Goal: Communication & Community: Connect with others

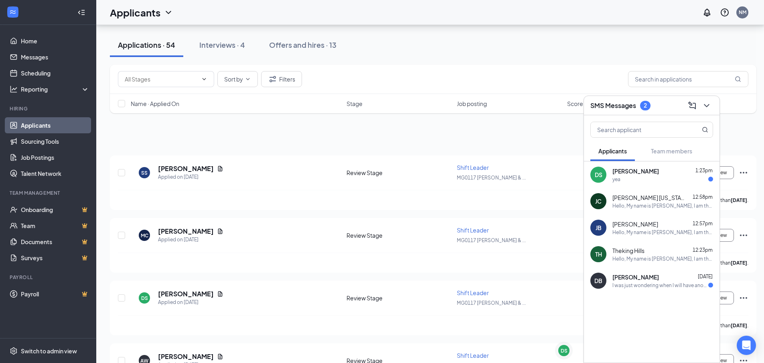
scroll to position [1565, 0]
click at [645, 182] on div "yea" at bounding box center [663, 179] width 101 height 7
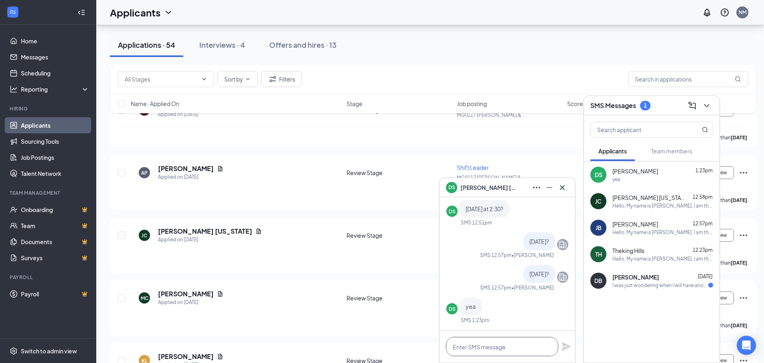
click at [485, 354] on textarea at bounding box center [502, 346] width 112 height 19
click at [504, 348] on textarea at bounding box center [502, 346] width 112 height 19
type textarea "see you at 2:30"
click at [561, 343] on div "see you at 2:30" at bounding box center [508, 346] width 136 height 32
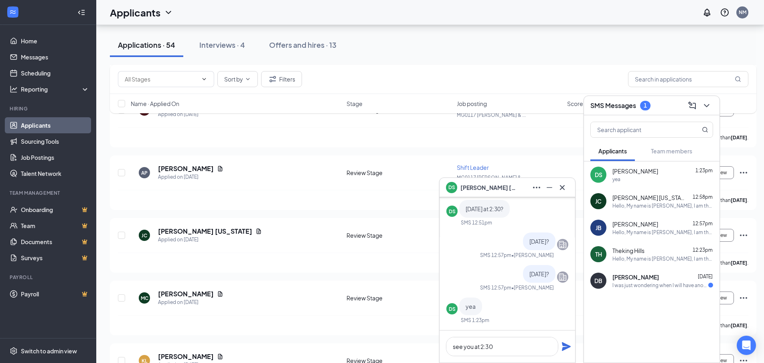
click at [566, 348] on icon "Plane" at bounding box center [566, 346] width 9 height 9
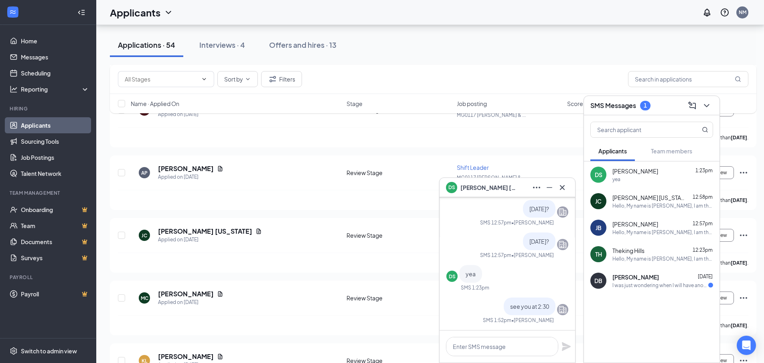
click at [640, 277] on span "[PERSON_NAME]" at bounding box center [636, 277] width 47 height 8
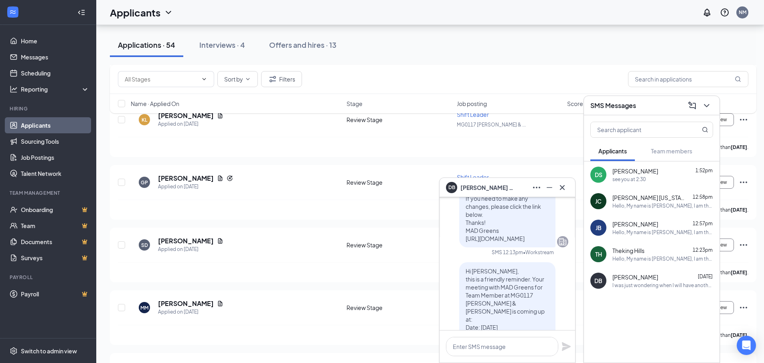
scroll to position [0, 0]
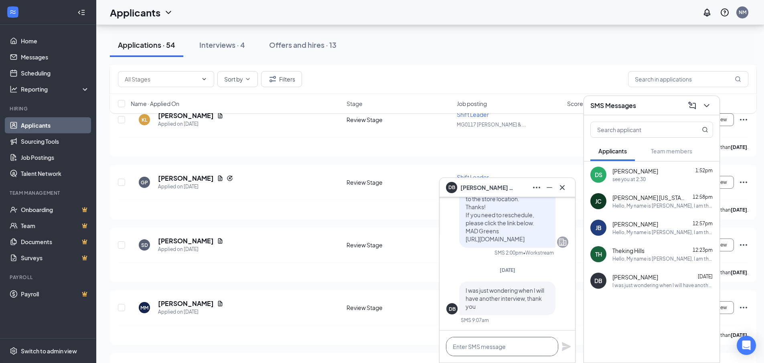
click at [518, 344] on textarea at bounding box center [502, 346] width 112 height 19
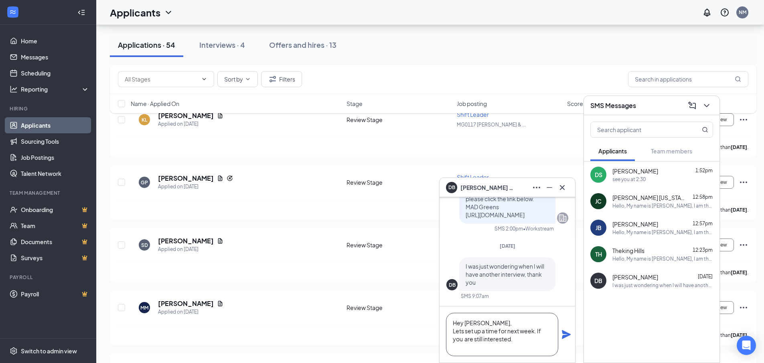
type textarea "Hey [PERSON_NAME], Lets set up a time for next week. If you are still intereste…"
click at [565, 334] on icon "Plane" at bounding box center [567, 334] width 10 height 10
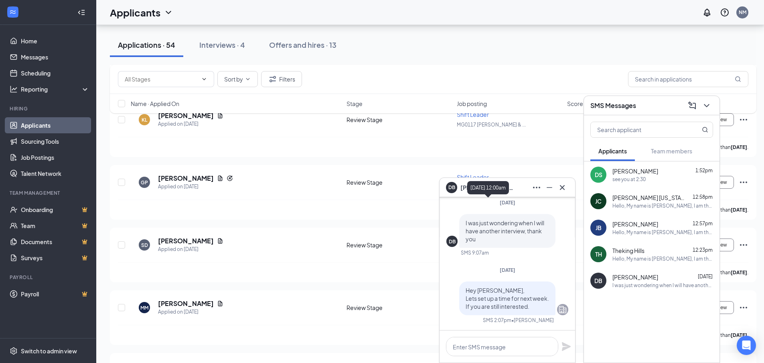
click at [504, 192] on div "[DATE] 12:00am" at bounding box center [488, 187] width 42 height 13
click at [461, 187] on span "[PERSON_NAME]" at bounding box center [489, 187] width 56 height 9
